Goal: Navigation & Orientation: Find specific page/section

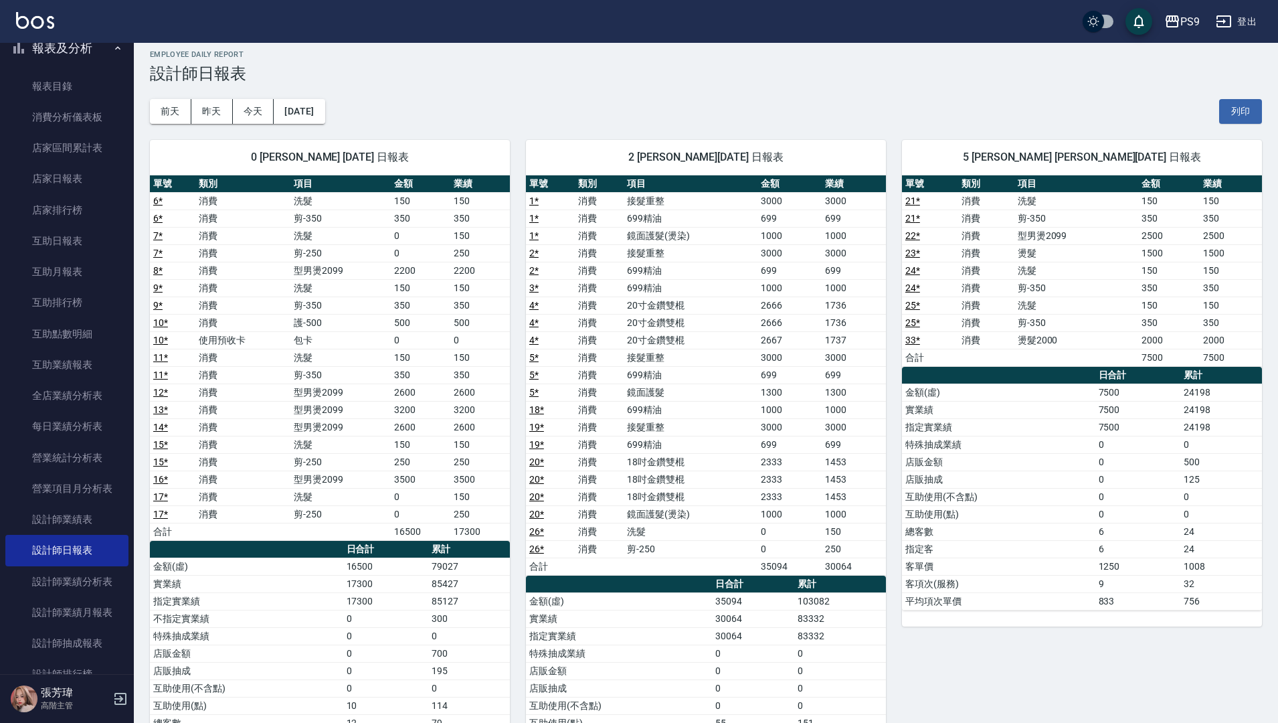
scroll to position [8, 0]
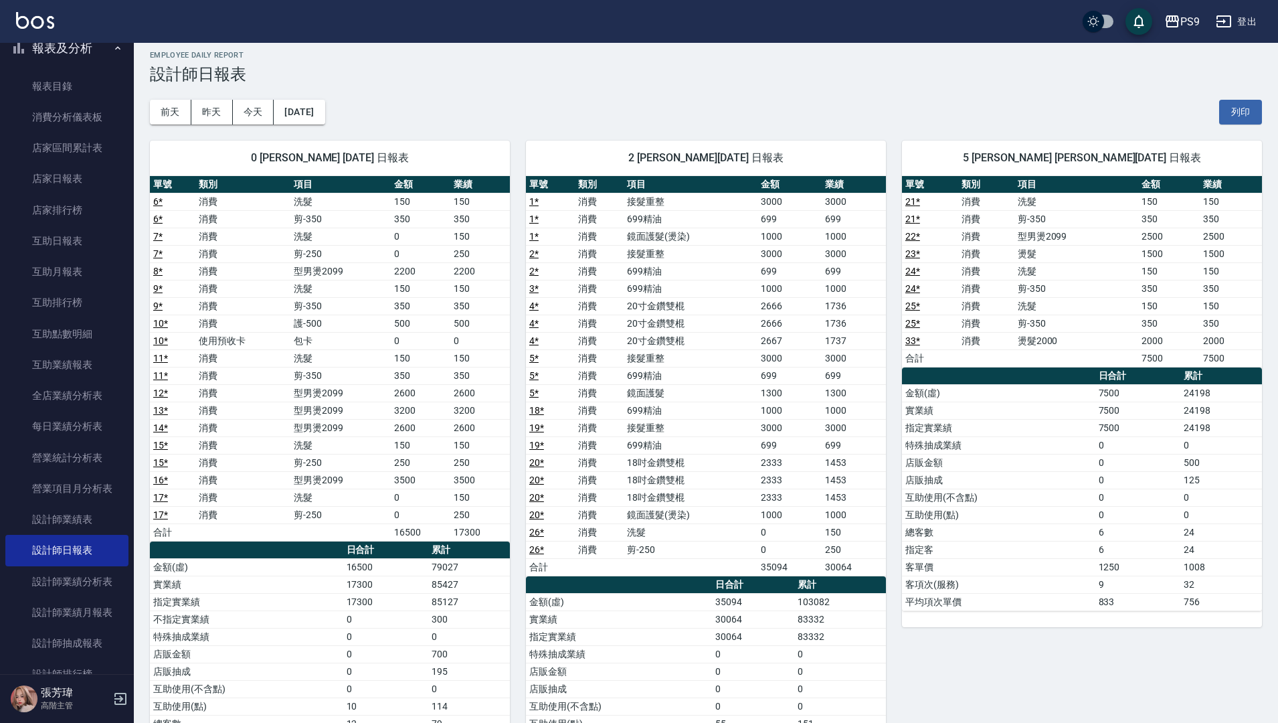
drag, startPoint x: 267, startPoint y: 0, endPoint x: 284, endPoint y: 0, distance: 16.7
click at [282, 0] on div "PS9 登出" at bounding box center [639, 21] width 1278 height 43
click at [369, 4] on div "PS9 登出" at bounding box center [639, 21] width 1278 height 43
click at [880, 0] on div "PS9 登出" at bounding box center [639, 21] width 1278 height 43
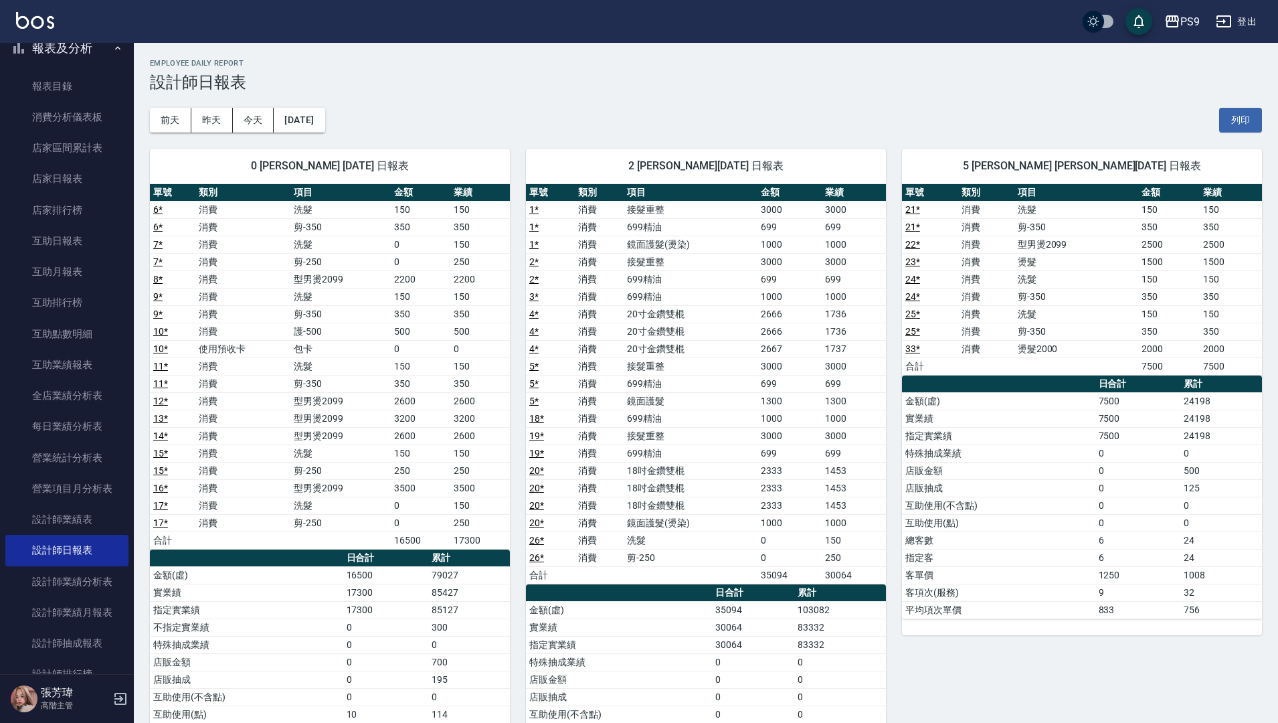
click at [586, 132] on div "2 SHELLY [PERSON_NAME][DATE] 日報表 單號 類別 項目 金額 業績 1 * 消費 接髮重整 3000 3000 1 * 消費 69…" at bounding box center [698, 487] width 376 height 711
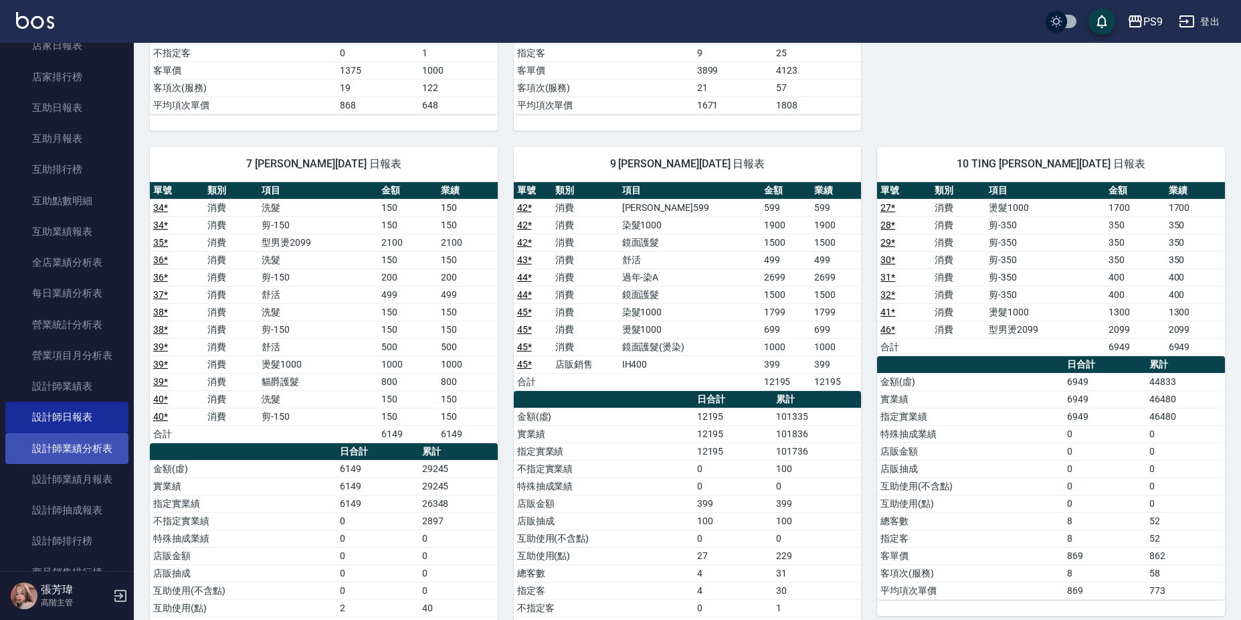
scroll to position [602, 0]
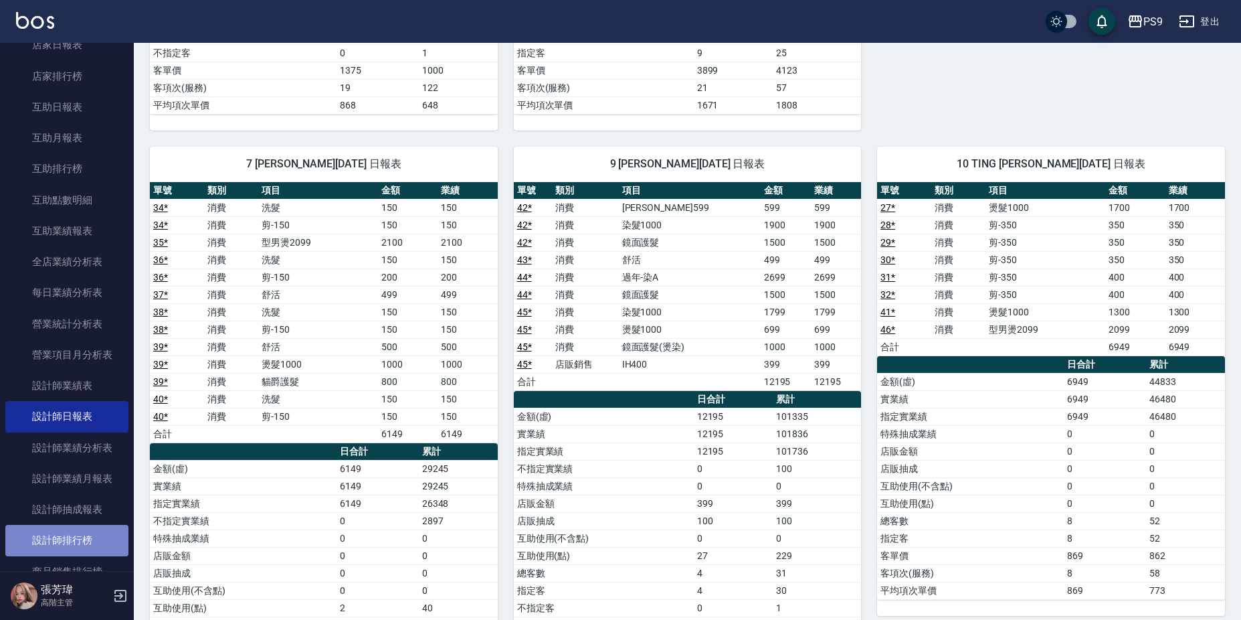
click at [90, 532] on link "設計師排行榜" at bounding box center [66, 540] width 123 height 31
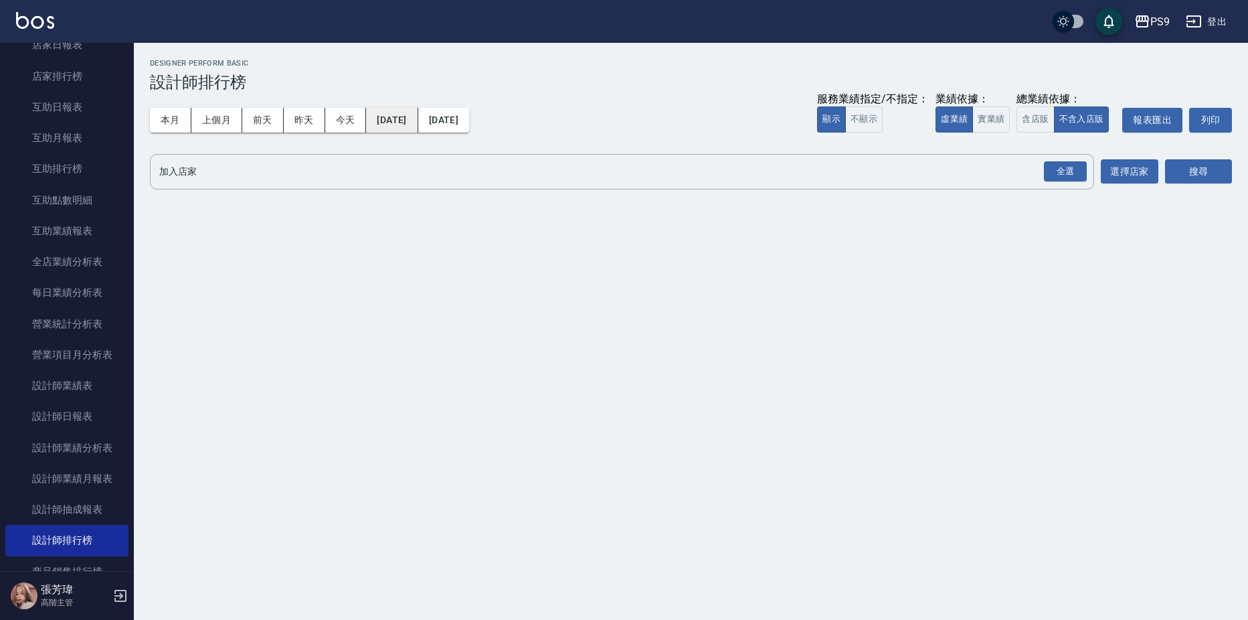
click at [406, 120] on button "[DATE]" at bounding box center [392, 120] width 52 height 25
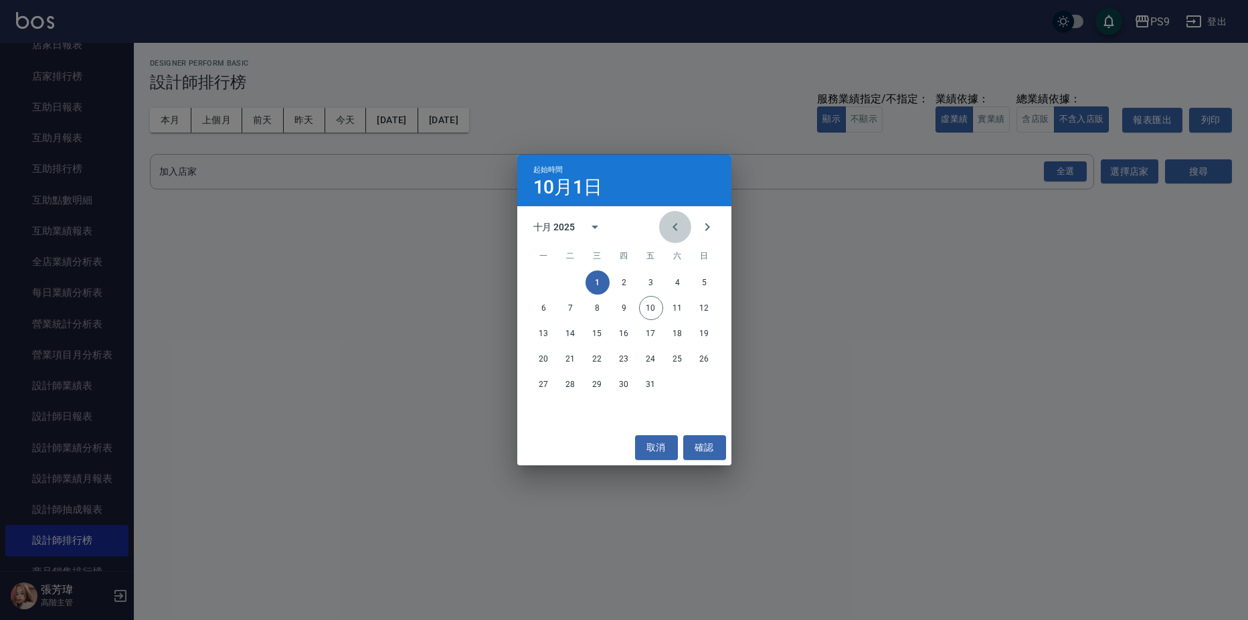
click at [672, 226] on icon "Previous month" at bounding box center [675, 227] width 16 height 16
click at [671, 225] on icon "Previous month" at bounding box center [675, 227] width 16 height 16
click at [668, 218] on button "Previous month" at bounding box center [675, 227] width 32 height 32
click at [704, 282] on button "1" at bounding box center [705, 282] width 24 height 24
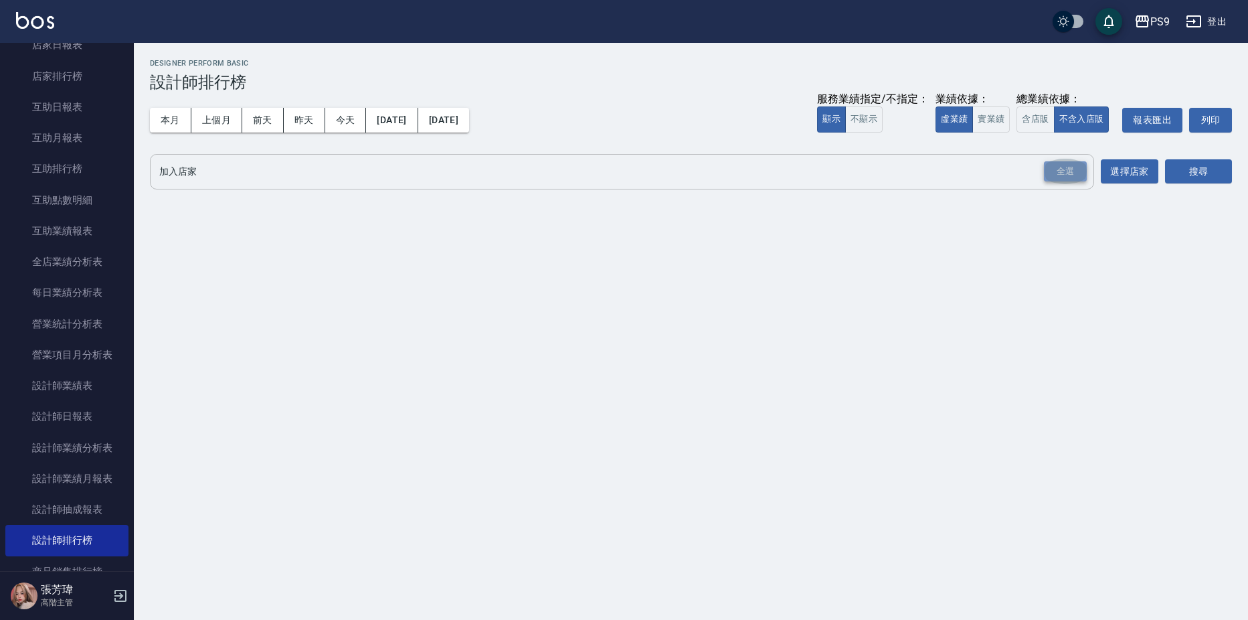
drag, startPoint x: 1063, startPoint y: 169, endPoint x: 1117, endPoint y: 169, distance: 54.2
click at [1063, 169] on div "全選" at bounding box center [1065, 171] width 43 height 21
click at [1185, 169] on button "搜尋" at bounding box center [1198, 172] width 67 height 25
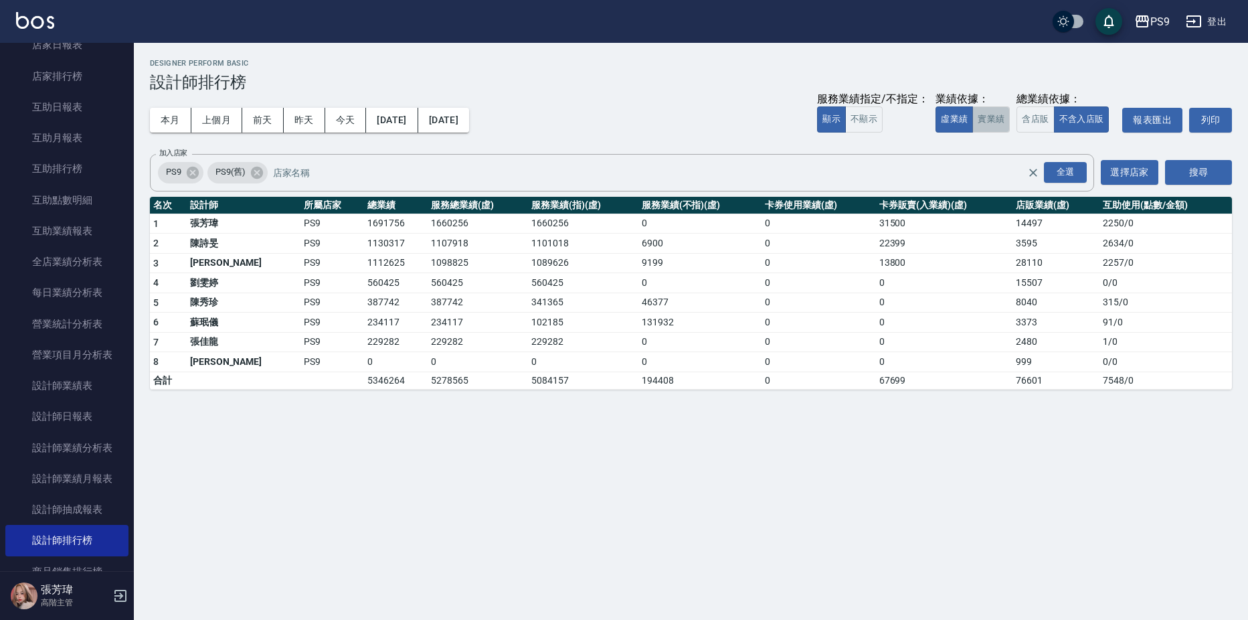
click at [996, 113] on button "實業績" at bounding box center [990, 119] width 37 height 26
click at [947, 120] on button "虛業績" at bounding box center [953, 119] width 37 height 26
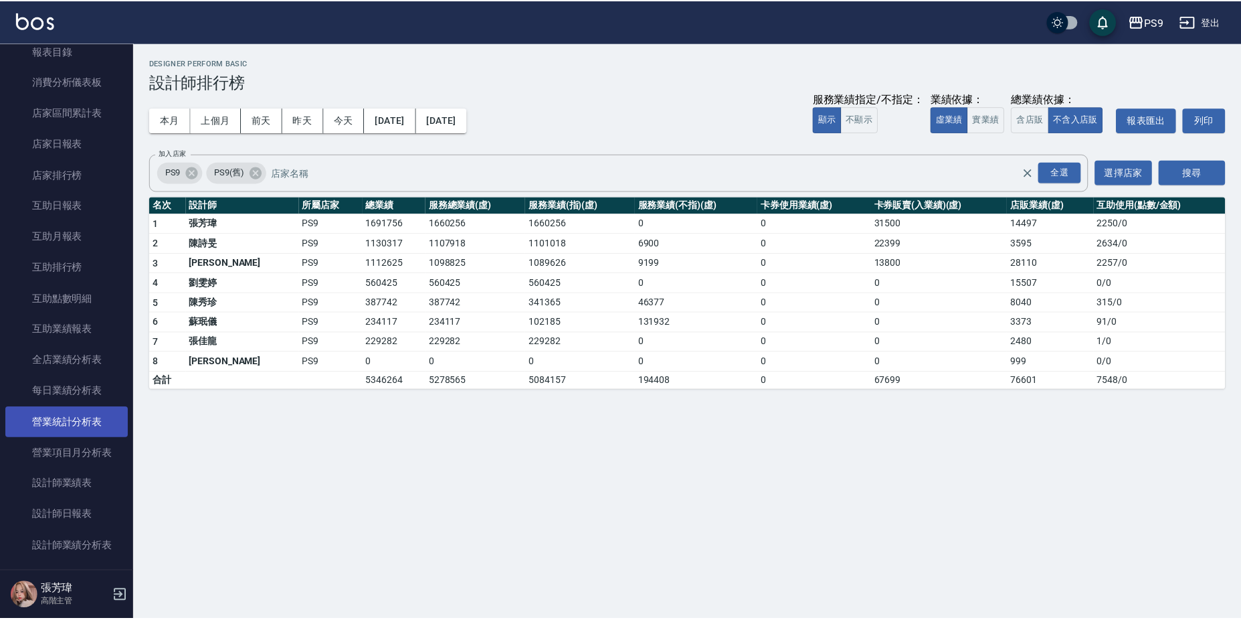
scroll to position [535, 0]
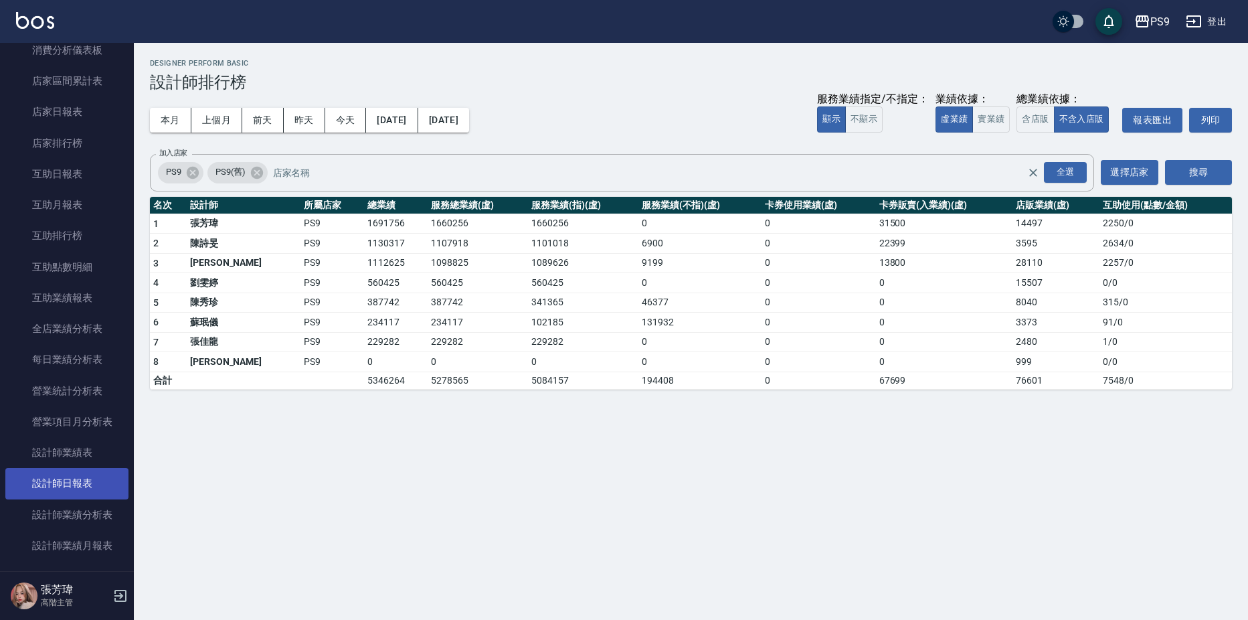
click at [85, 490] on link "設計師日報表" at bounding box center [66, 483] width 123 height 31
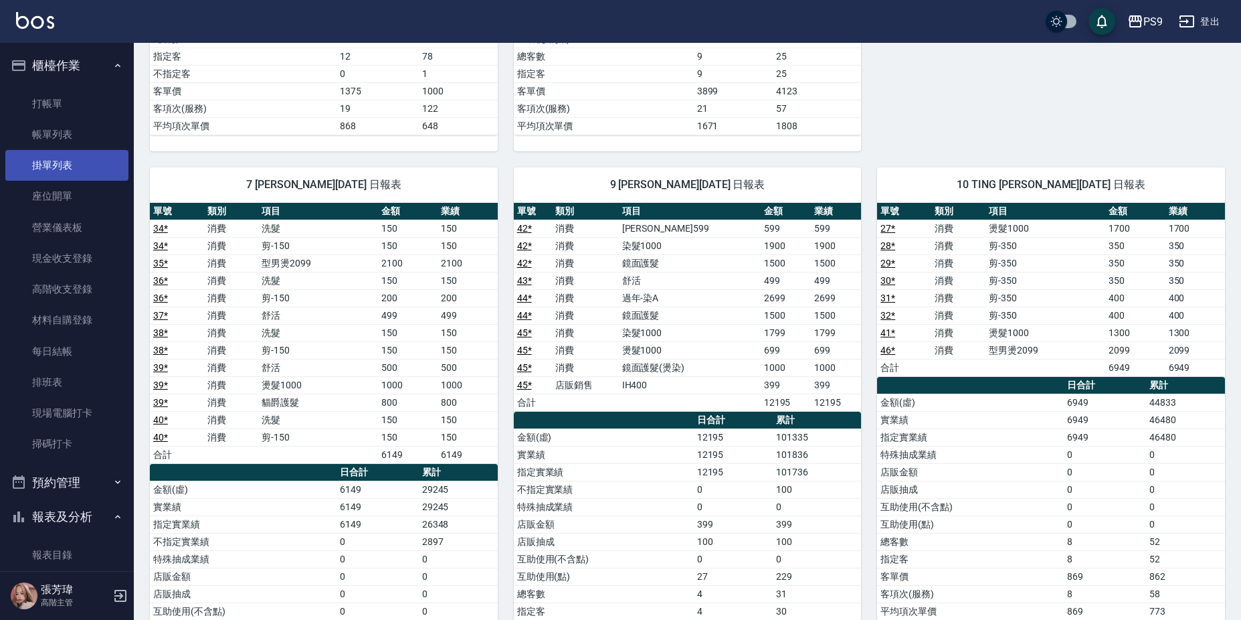
scroll to position [669, 0]
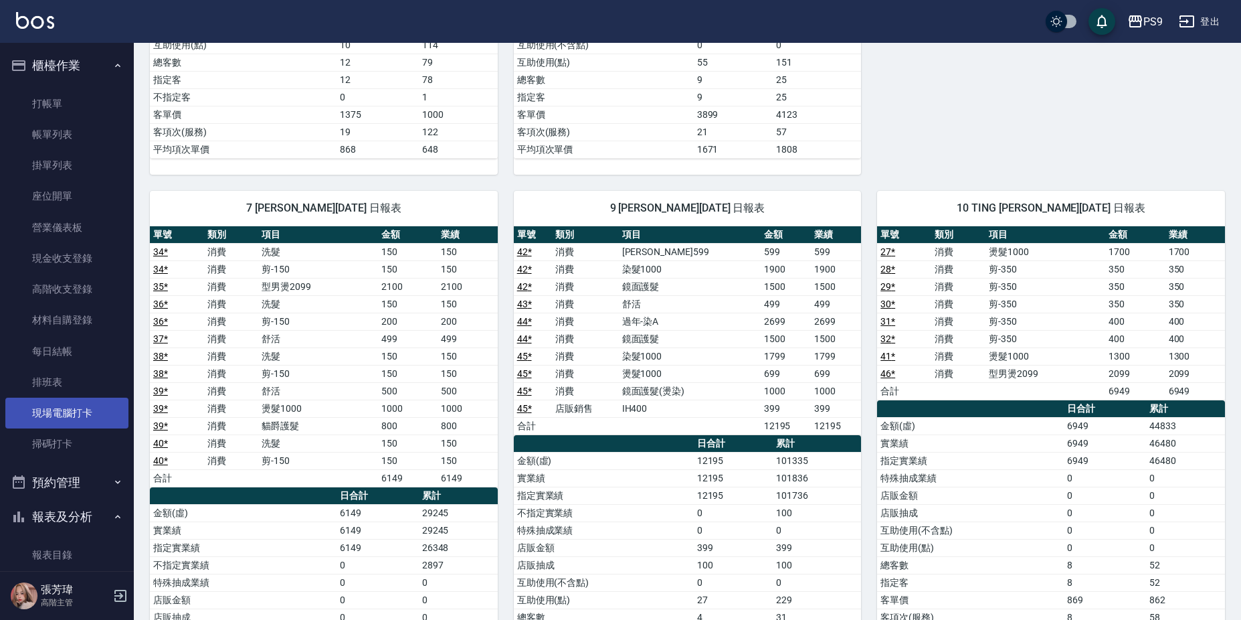
click at [80, 416] on link "現場電腦打卡" at bounding box center [66, 412] width 123 height 31
